Goal: Information Seeking & Learning: Learn about a topic

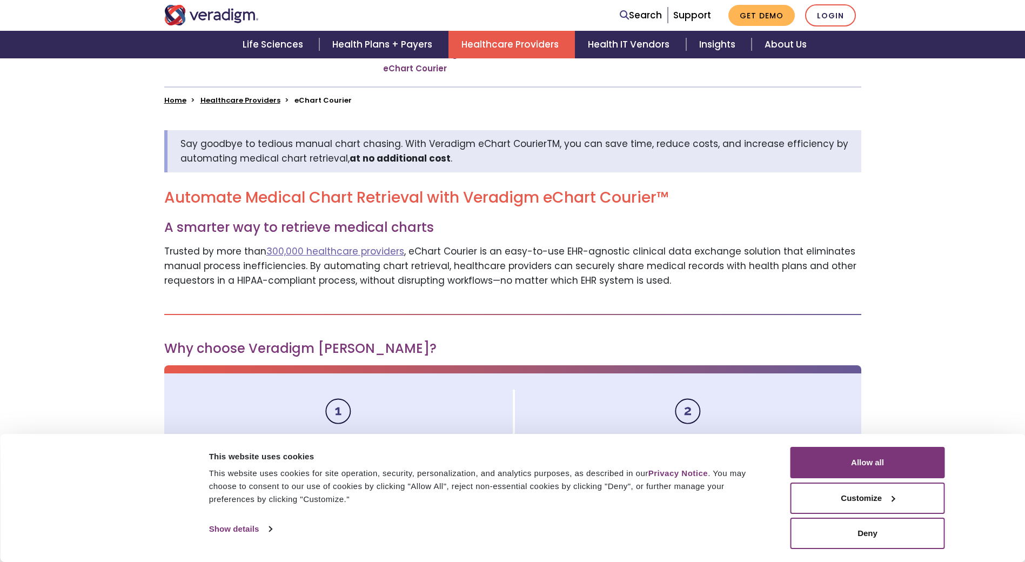
scroll to position [324, 0]
click at [876, 465] on button "Allow all" at bounding box center [867, 462] width 155 height 31
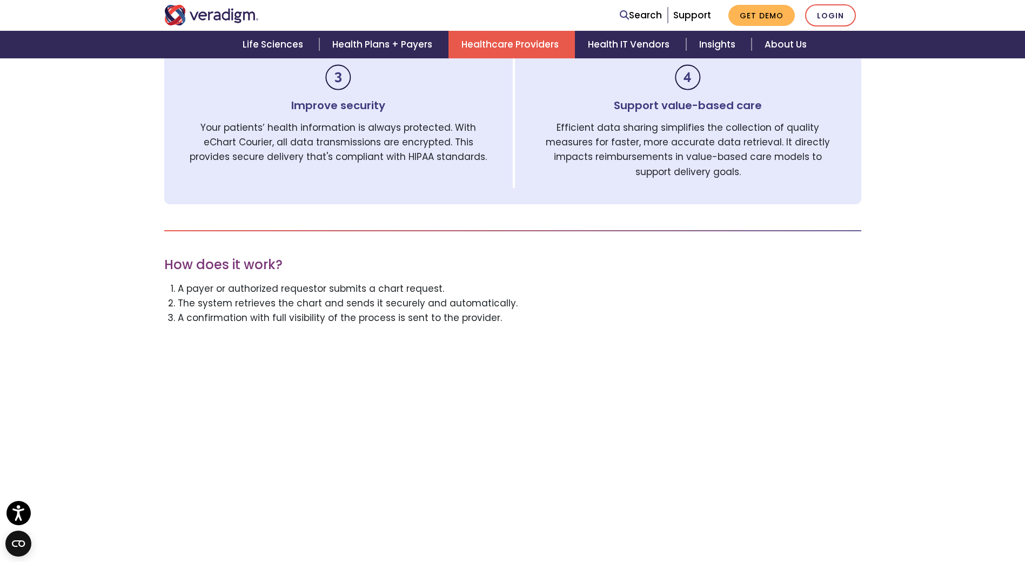
scroll to position [810, 0]
click at [871, 286] on div "Say goodbye to tedious manual chart chasing. With Veradigm eChart CourierTM, yo…" at bounding box center [512, 463] width 1025 height 1692
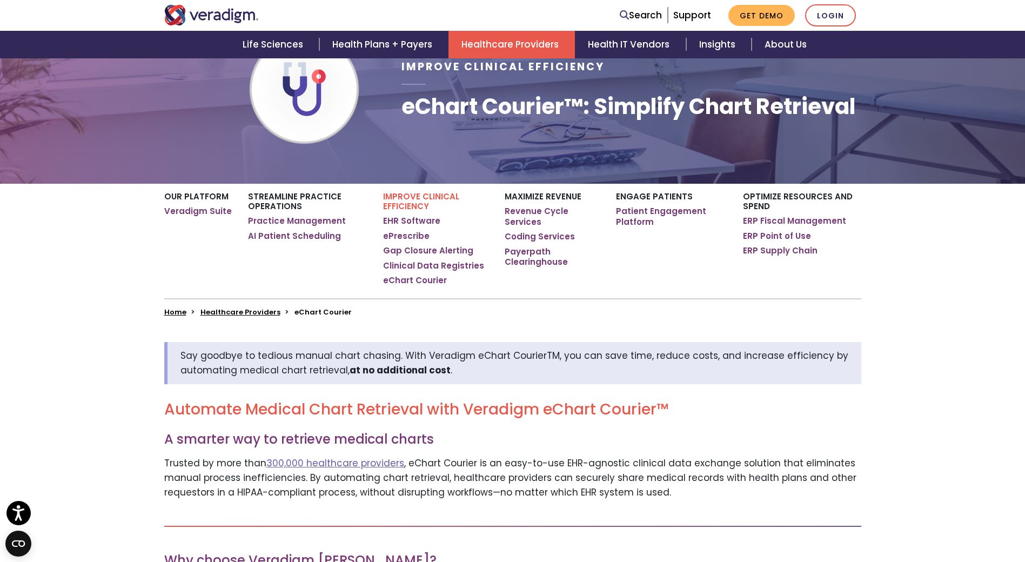
scroll to position [270, 0]
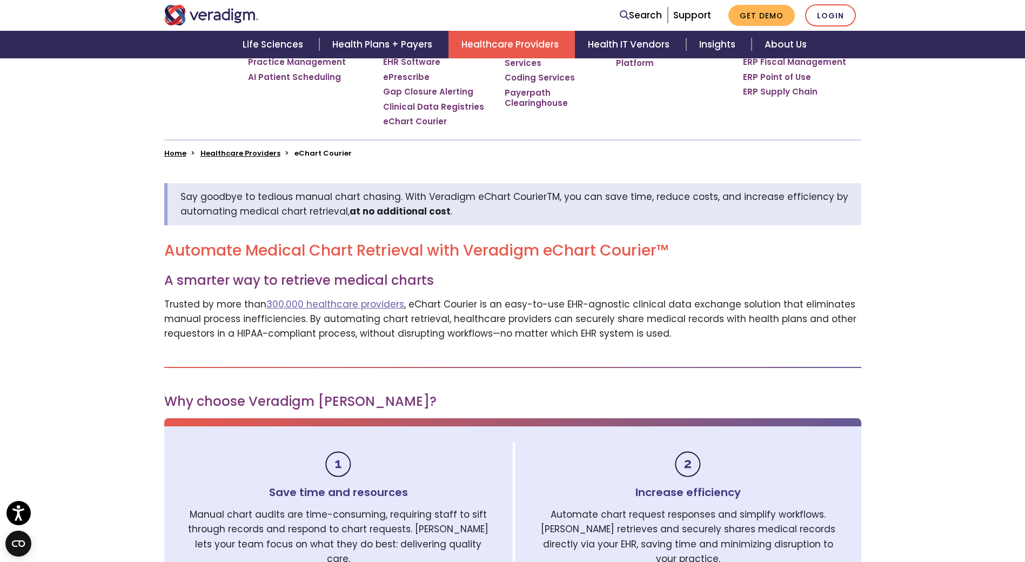
click at [641, 253] on h2 "Automate Medical Chart Retrieval with Veradigm eChart Courier™" at bounding box center [512, 251] width 697 height 18
click at [754, 320] on p "Trusted by more than 300,000 healthcare providers , eChart Courier is an easy-t…" at bounding box center [512, 319] width 697 height 44
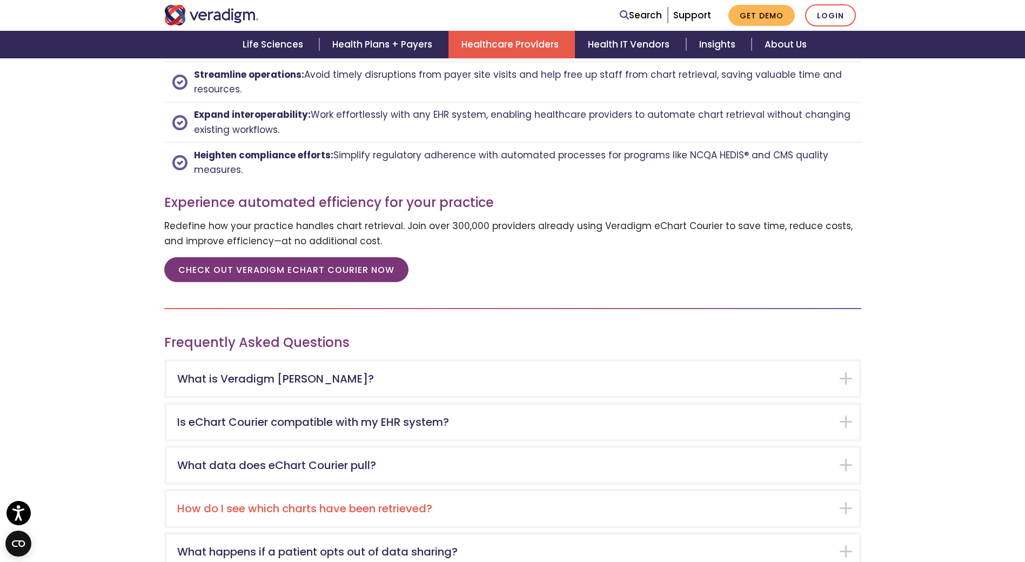
scroll to position [1675, 0]
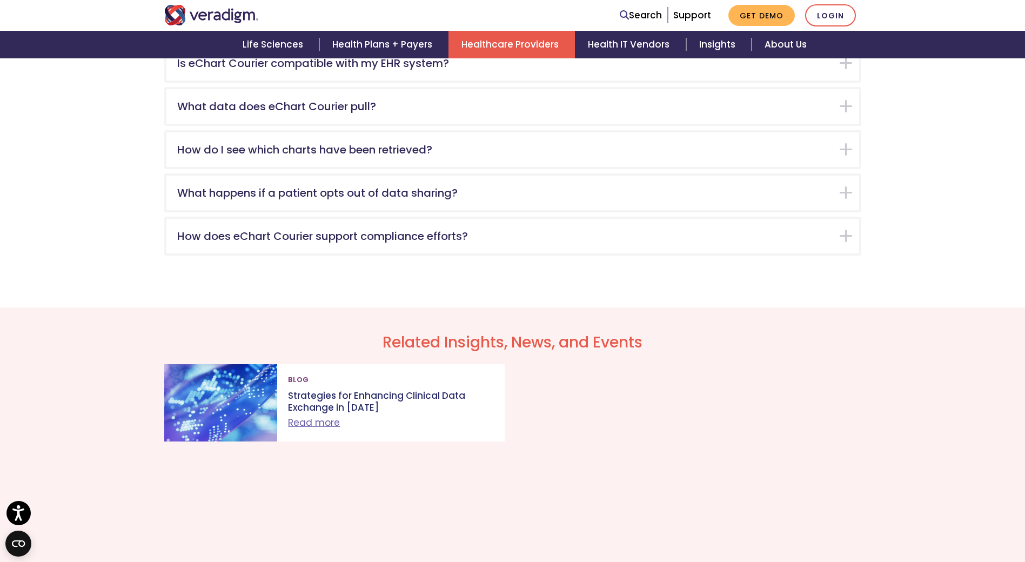
scroll to position [1945, 0]
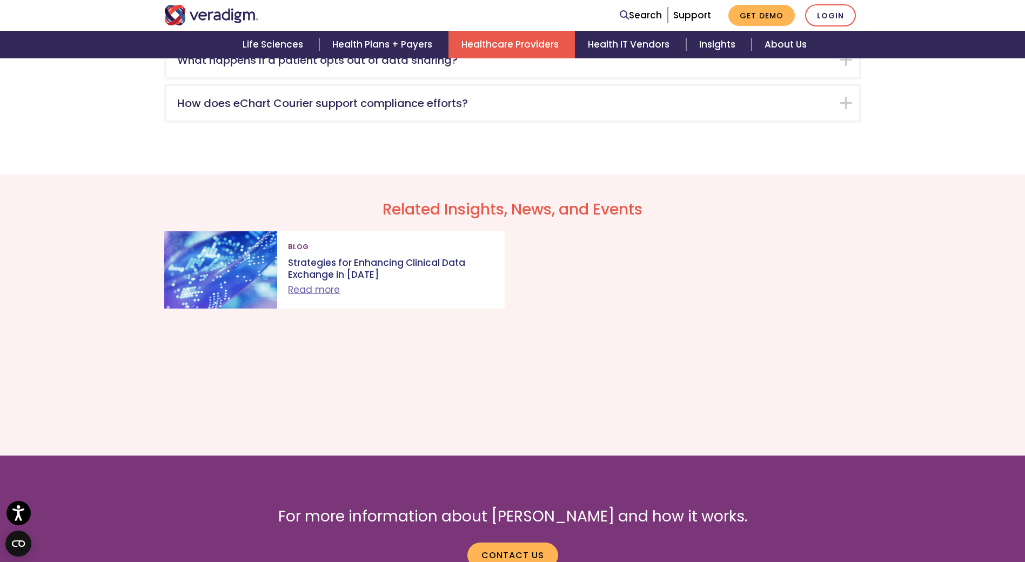
click at [186, 413] on div "Related Insights, News, and Events Blog Strategies for Enhancing Clinical Data …" at bounding box center [512, 315] width 1025 height 281
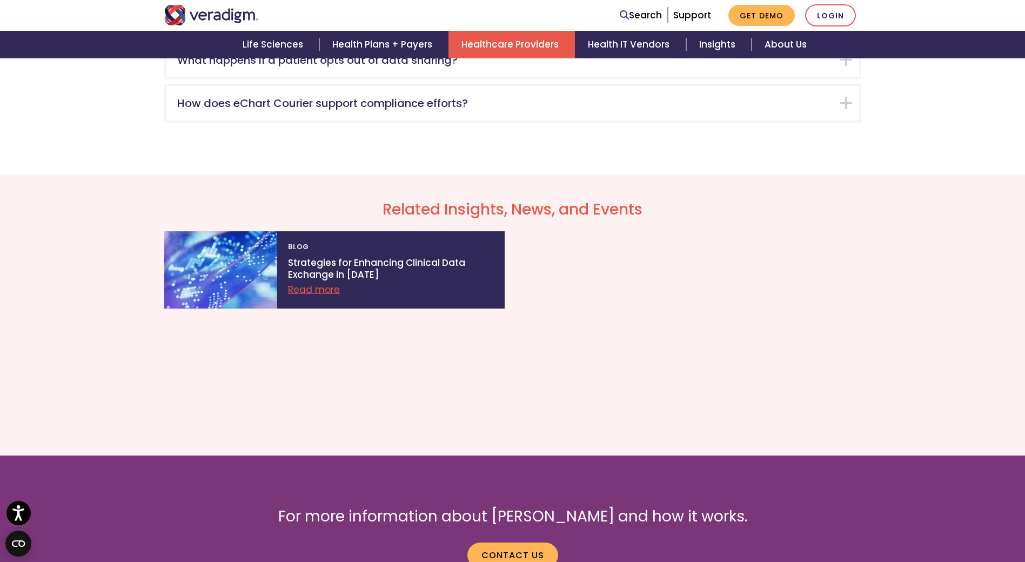
click at [321, 287] on link "Read more" at bounding box center [314, 289] width 52 height 13
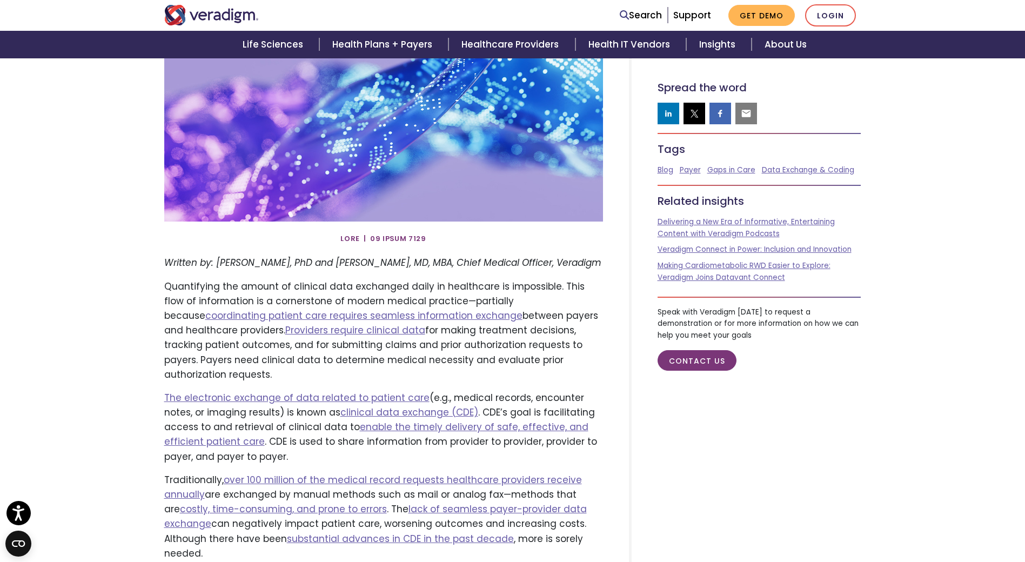
scroll to position [324, 0]
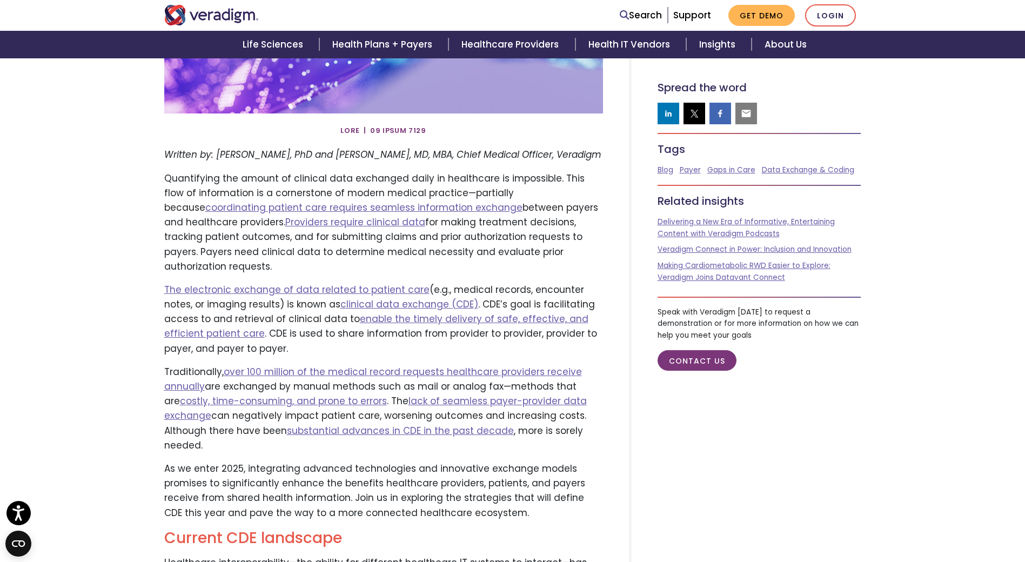
click at [460, 222] on p "Quantifying the amount of clinical data exchanged daily in healthcare is imposs…" at bounding box center [383, 222] width 439 height 103
click at [537, 222] on p "Quantifying the amount of clinical data exchanged daily in healthcare is imposs…" at bounding box center [383, 222] width 439 height 103
click at [830, 375] on div "Spread the word Tags Blog Payer Gaps in Care Data Exchange & Coding" at bounding box center [759, 230] width 220 height 298
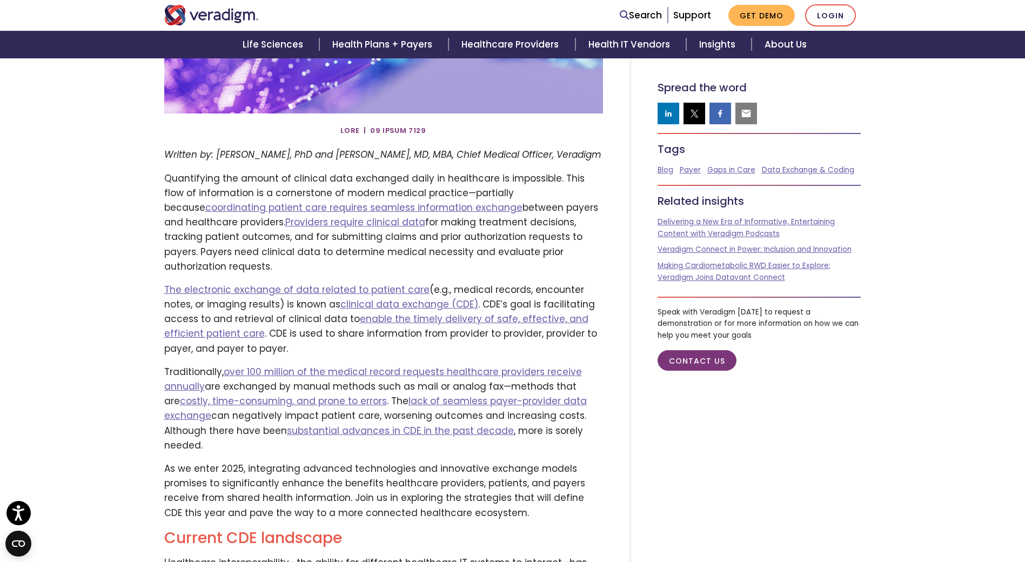
click at [282, 154] on em "Written by: [PERSON_NAME], PhD and [PERSON_NAME], MD, MBA, Chief Medical Office…" at bounding box center [382, 154] width 437 height 13
click at [543, 154] on em "Written by: [PERSON_NAME], PhD and [PERSON_NAME], MD, MBA, Chief Medical Office…" at bounding box center [382, 154] width 437 height 13
click at [191, 154] on em "Written by: [PERSON_NAME], PhD and [PERSON_NAME], MD, MBA, Chief Medical Office…" at bounding box center [382, 154] width 437 height 13
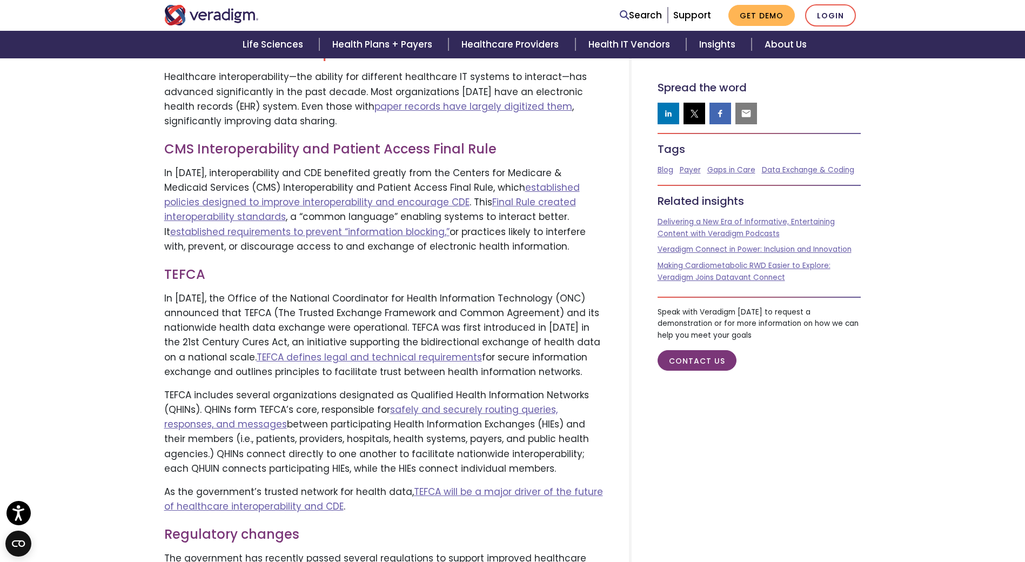
scroll to position [810, 0]
click at [557, 313] on p "In [DATE], the Office of the National Coordinator for Health Information Techno…" at bounding box center [383, 335] width 439 height 88
click at [296, 282] on h3 "TEFCA" at bounding box center [383, 274] width 439 height 16
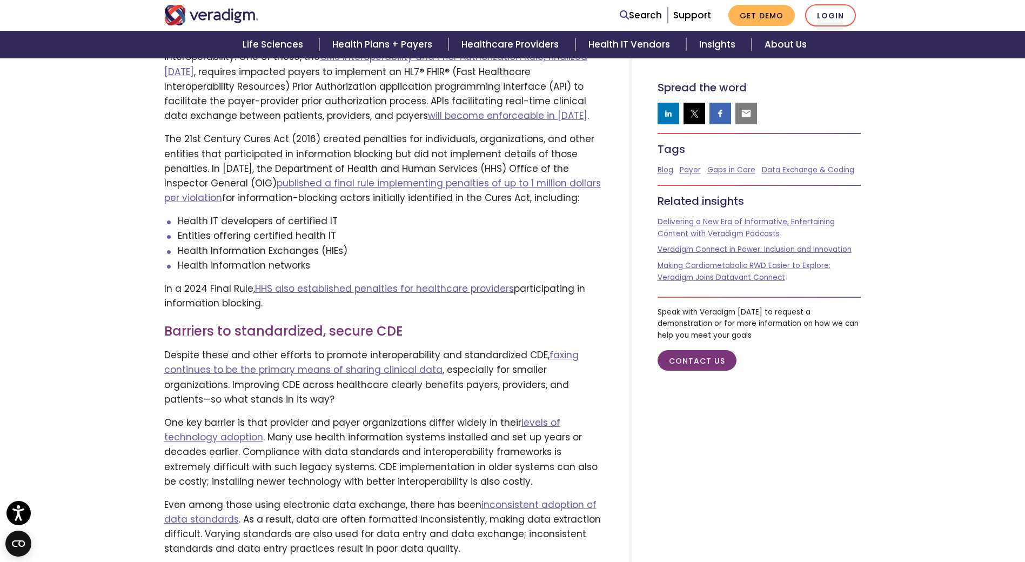
scroll to position [1351, 0]
